Goal: Use online tool/utility: Utilize a website feature to perform a specific function

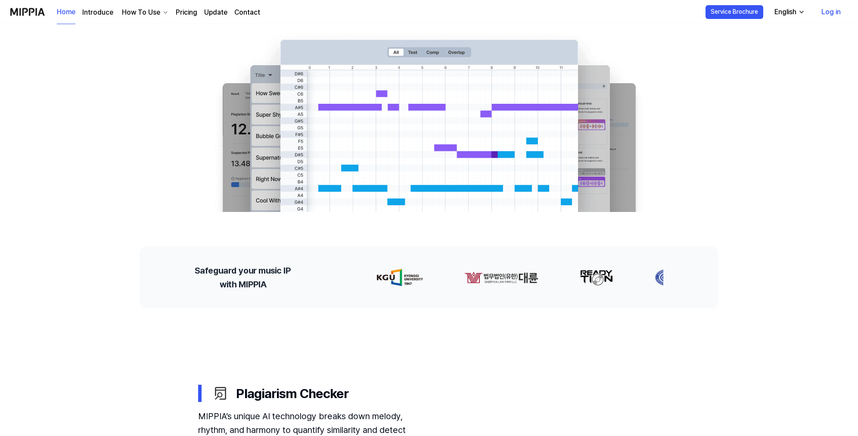
scroll to position [43, 0]
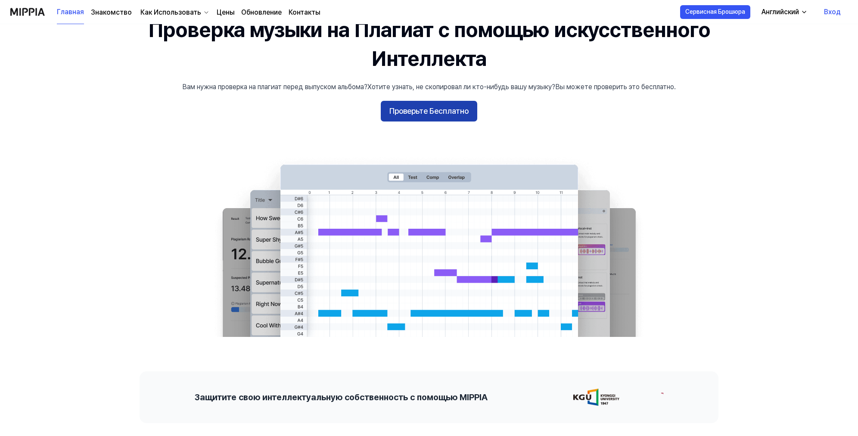
click at [467, 108] on ya-tr-span "Проверьте Бесплатно" at bounding box center [428, 111] width 79 height 12
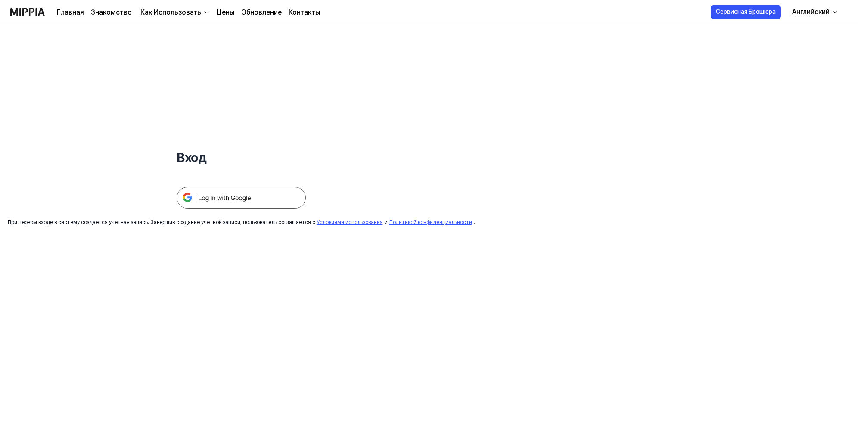
click at [215, 197] on img at bounding box center [241, 198] width 129 height 22
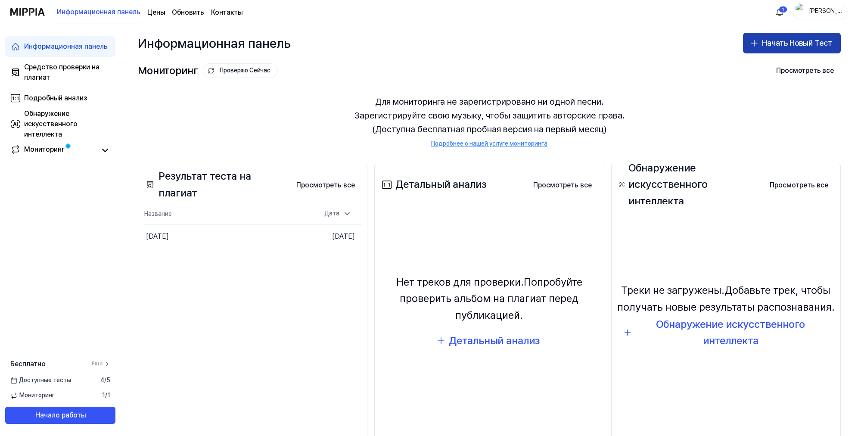
click at [785, 47] on ya-tr-span "Начать Новый Тест" at bounding box center [797, 43] width 70 height 12
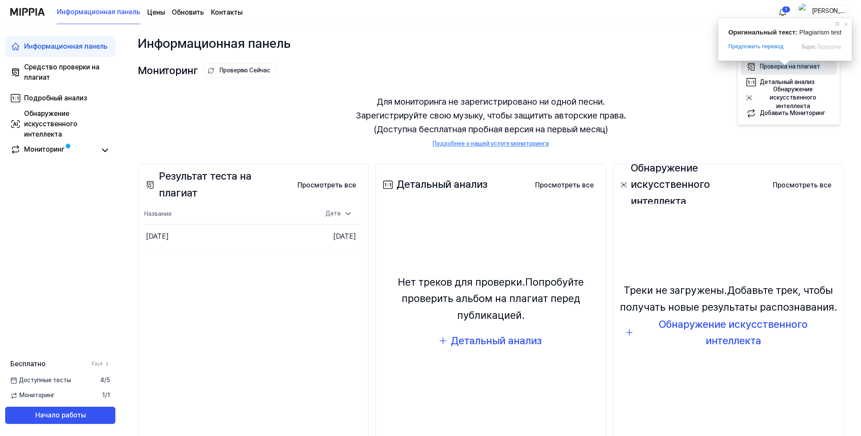
click at [784, 63] on span at bounding box center [784, 62] width 11 height 5
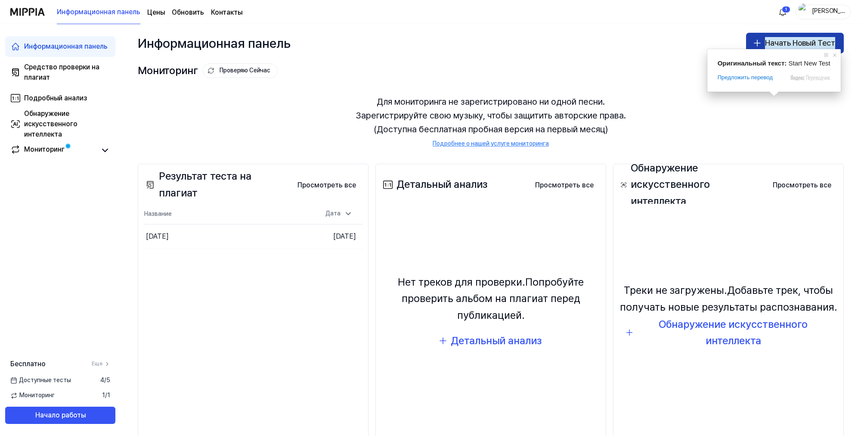
click at [778, 42] on ya-tr-span "Начать Новый Тест" at bounding box center [800, 43] width 70 height 12
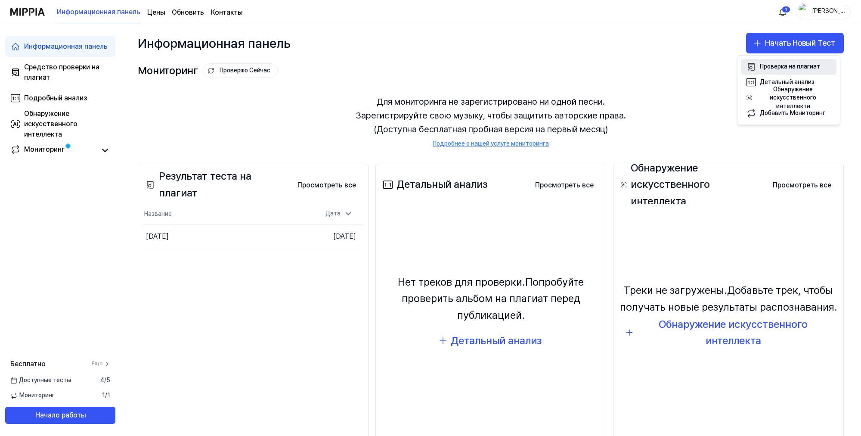
click at [764, 65] on ya-tr-span "Проверка на плагиат" at bounding box center [790, 66] width 60 height 7
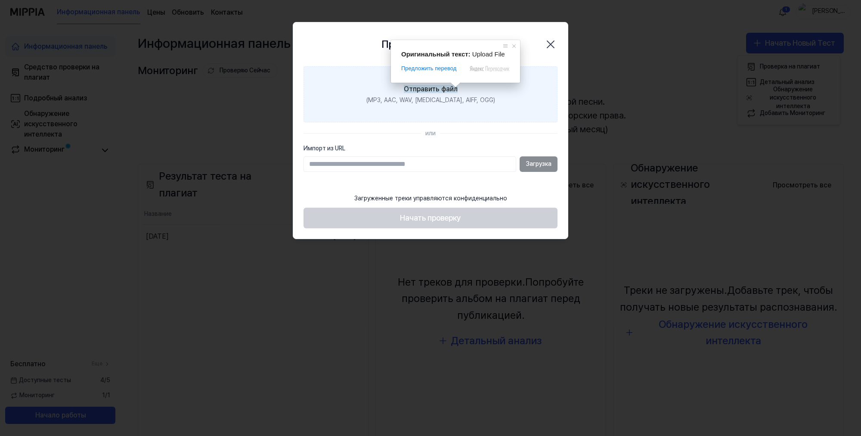
click at [451, 87] on ya-tr-span "Отправить файл" at bounding box center [431, 89] width 54 height 8
click at [0, 0] on input "Отправить файл (MP3, AAC, WAV, [MEDICAL_DATA], AIFF, OGG)" at bounding box center [0, 0] width 0 height 0
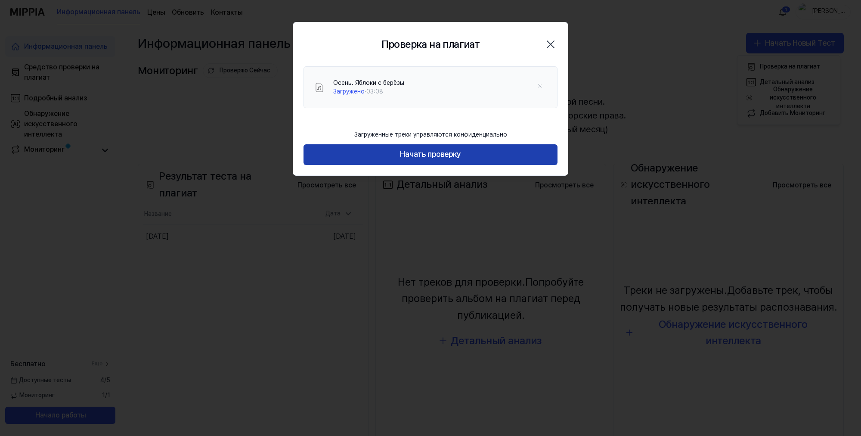
click at [428, 154] on ya-tr-span "Начать проверку" at bounding box center [430, 154] width 61 height 12
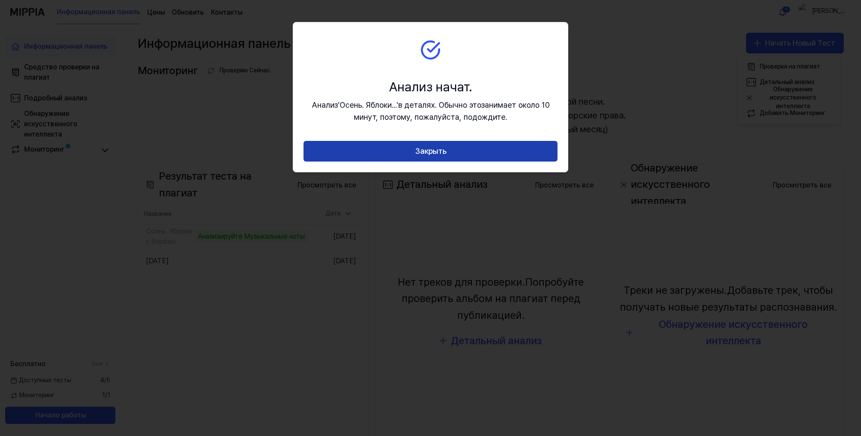
click at [448, 154] on button "Закрыть" at bounding box center [431, 151] width 254 height 21
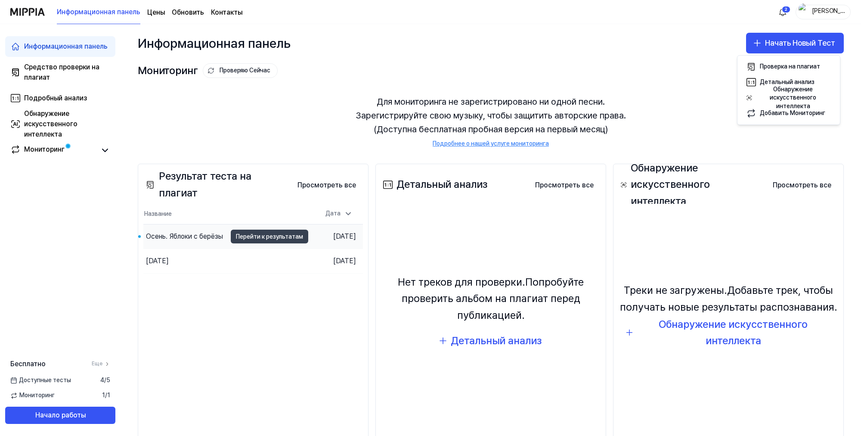
click at [236, 234] on ya-tr-span "Перейти к результатам" at bounding box center [269, 236] width 67 height 9
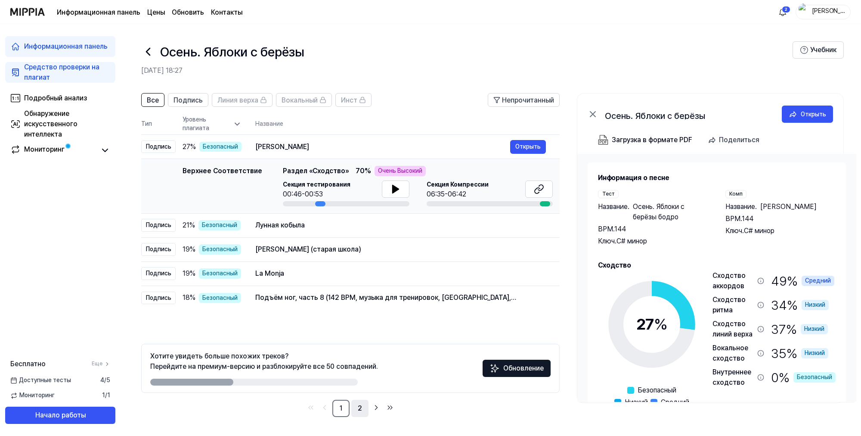
click at [357, 409] on link "2" at bounding box center [359, 408] width 17 height 17
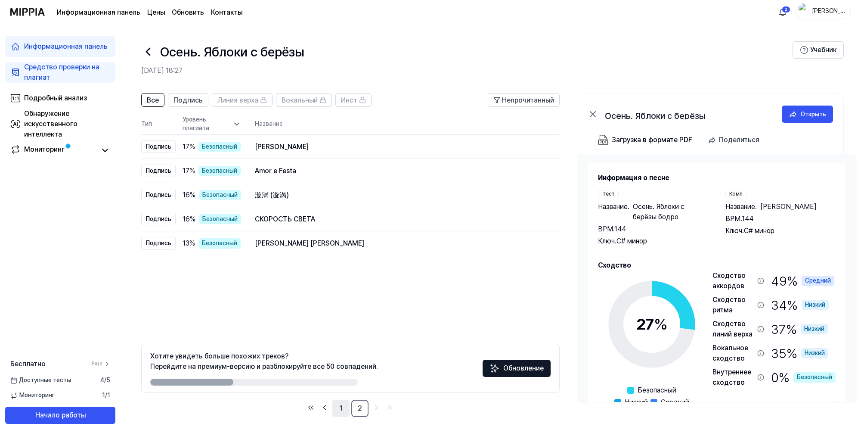
click at [338, 408] on link "1" at bounding box center [340, 408] width 17 height 17
